Goal: Find specific page/section: Find specific page/section

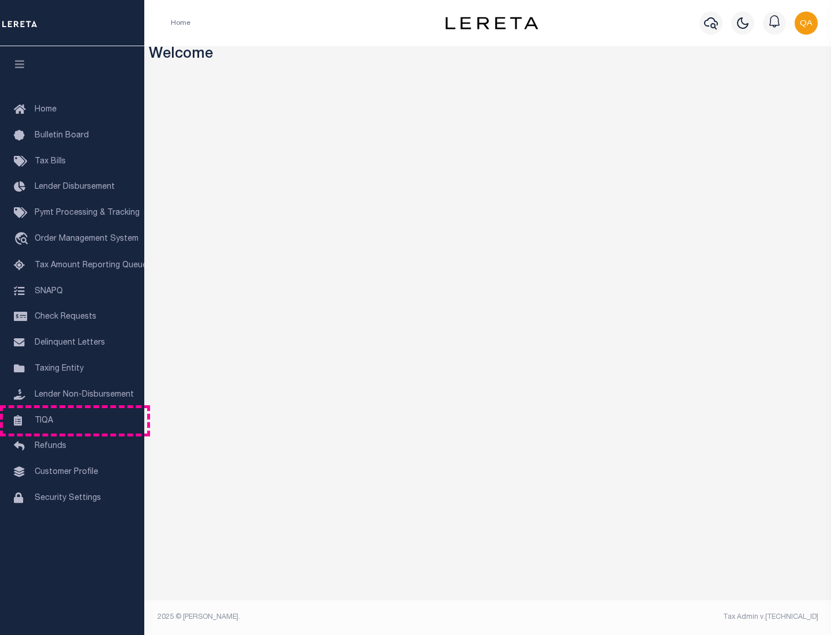
click at [72, 420] on link "TIQA" at bounding box center [72, 421] width 144 height 26
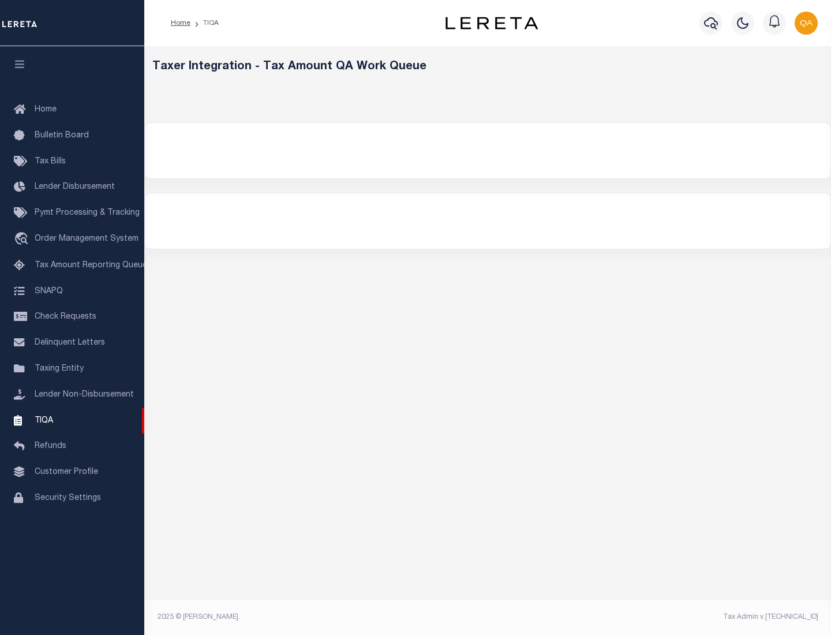
select select "200"
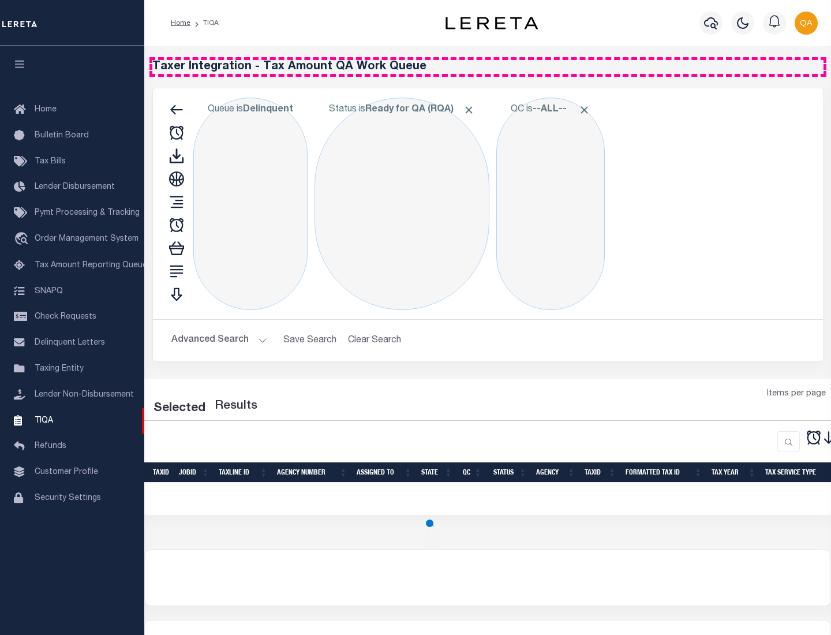
select select "200"
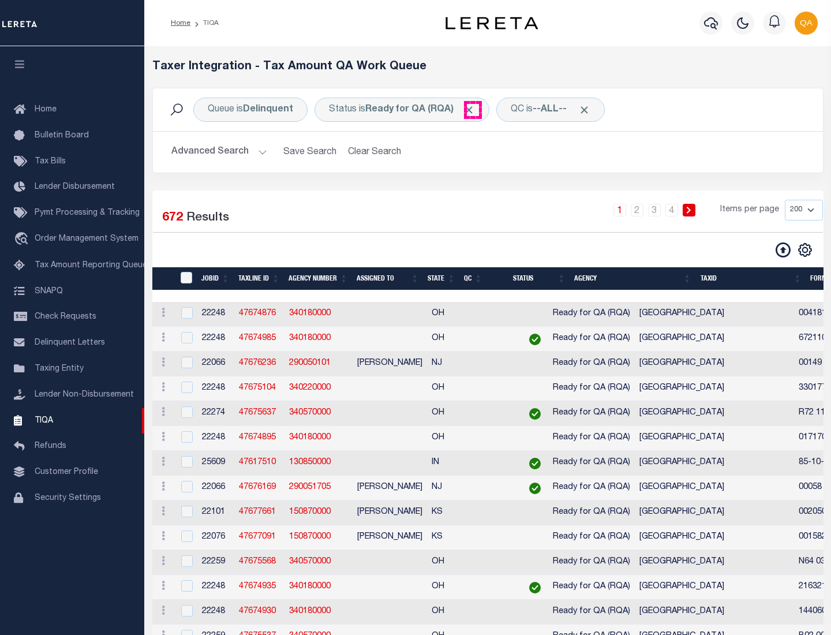
click at [473, 110] on span "Click to Remove" at bounding box center [469, 110] width 12 height 12
